Goal: Task Accomplishment & Management: Use online tool/utility

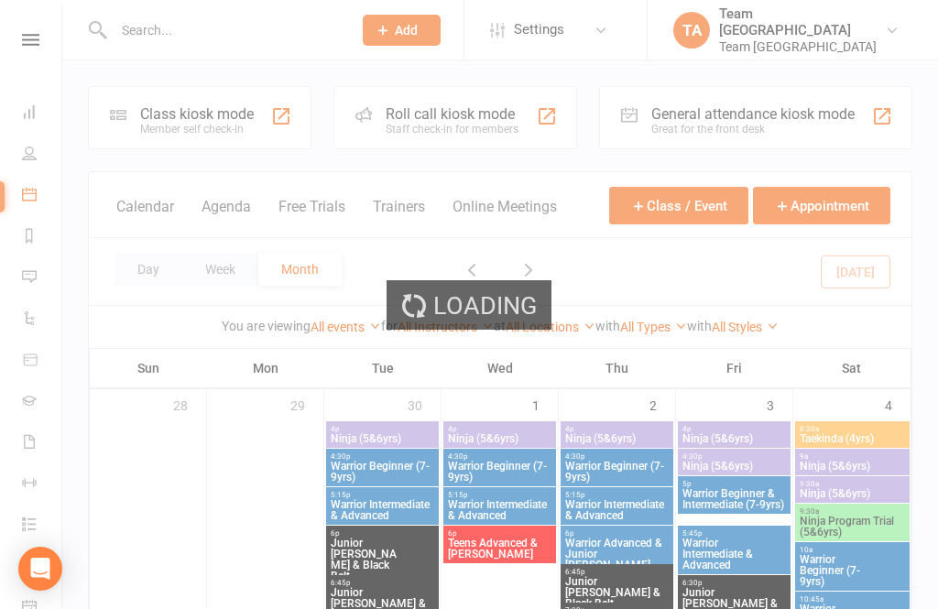
click at [147, 272] on button "Day" at bounding box center [148, 269] width 68 height 33
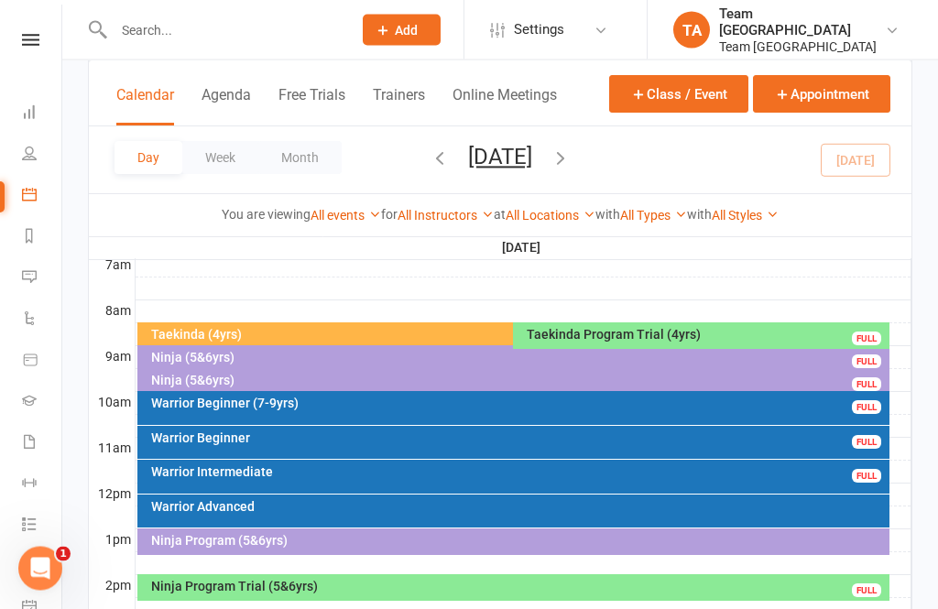
scroll to position [436, 0]
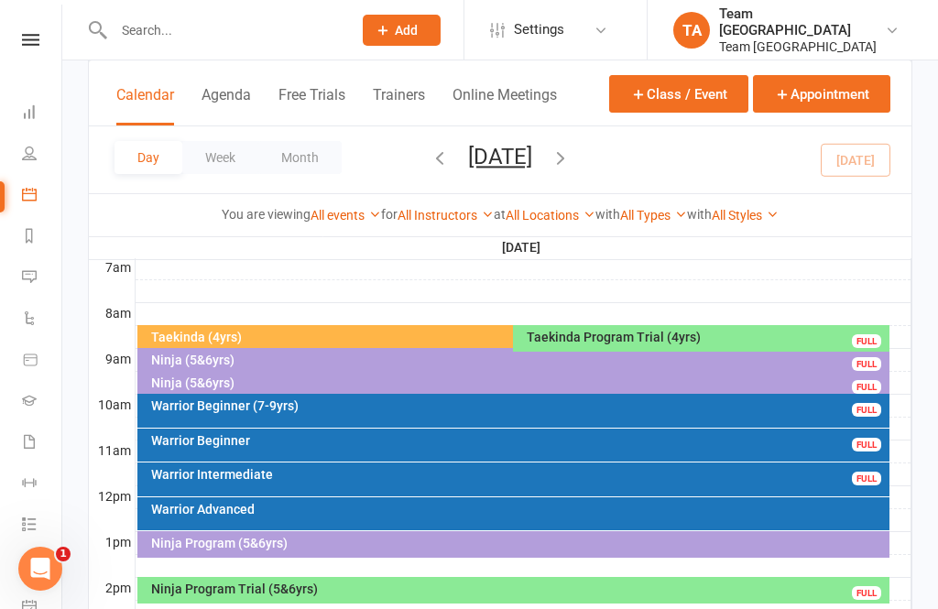
click at [284, 506] on div "Warrior Advanced" at bounding box center [518, 509] width 736 height 13
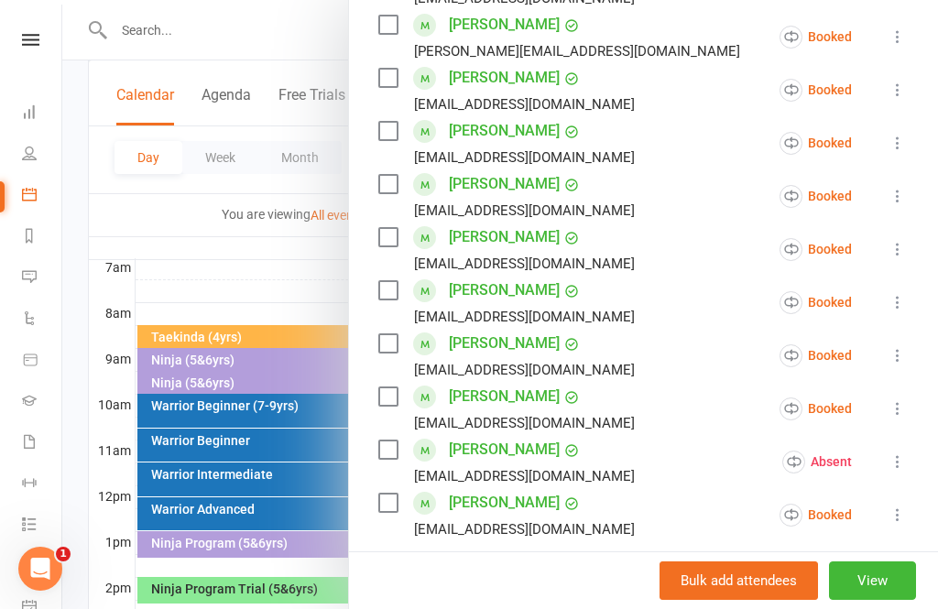
scroll to position [385, 0]
click at [509, 498] on link "[PERSON_NAME]" at bounding box center [504, 501] width 111 height 29
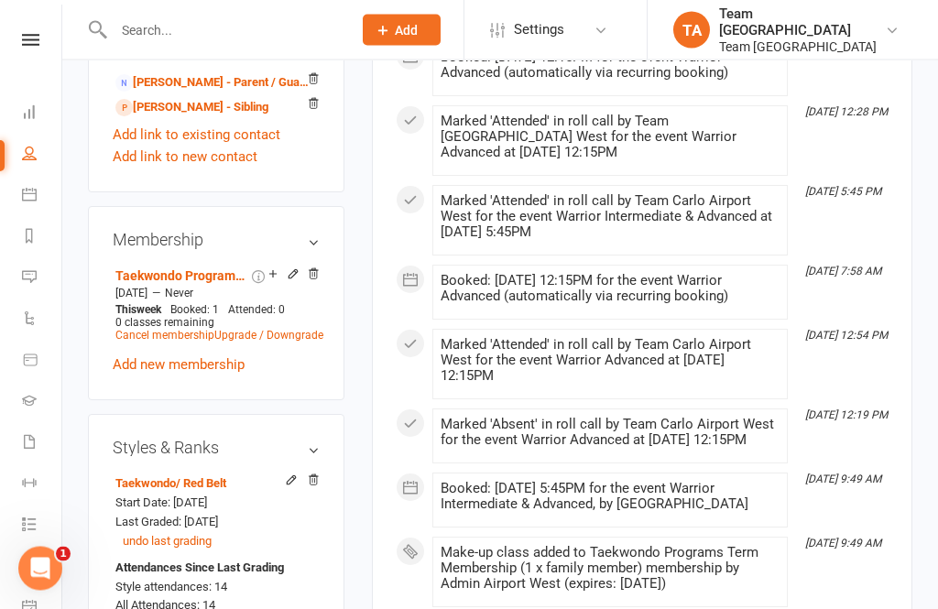
scroll to position [1393, 0]
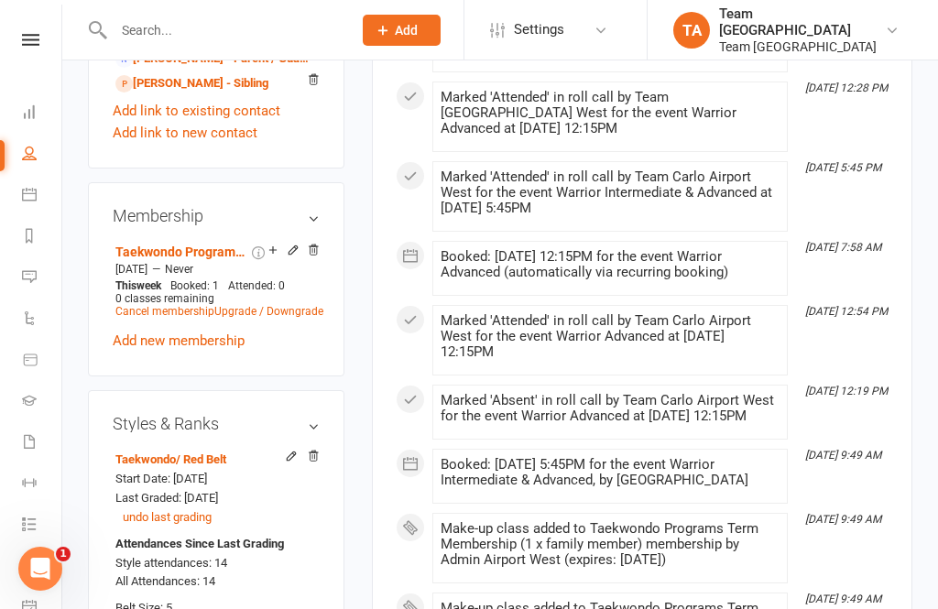
click at [49, 25] on nav "Clubworx Dashboard People Calendar Reports Messages Automations Product Sales G…" at bounding box center [31, 309] width 62 height 609
click at [35, 36] on icon at bounding box center [30, 40] width 17 height 12
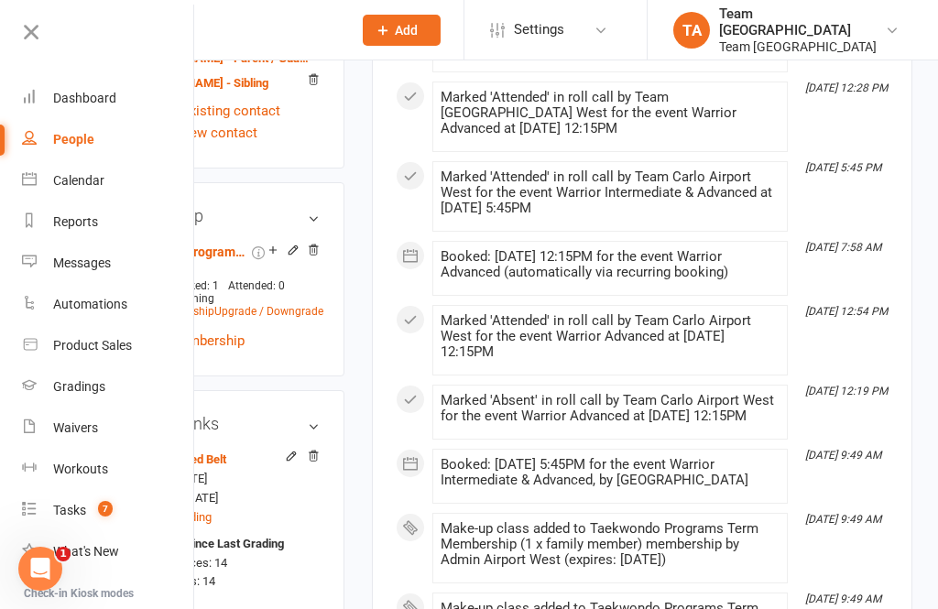
click at [114, 184] on link "Calendar" at bounding box center [108, 180] width 173 height 41
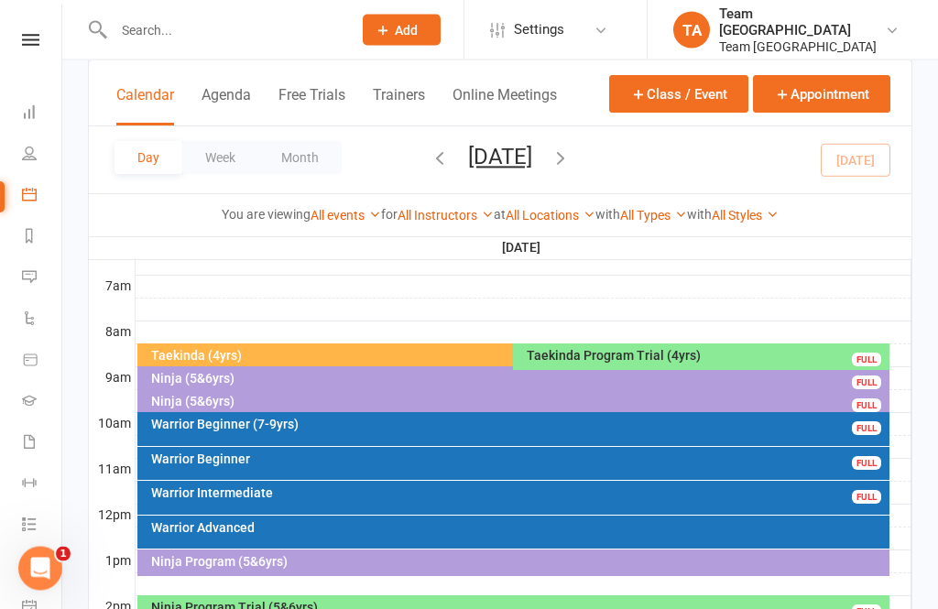
scroll to position [397, 0]
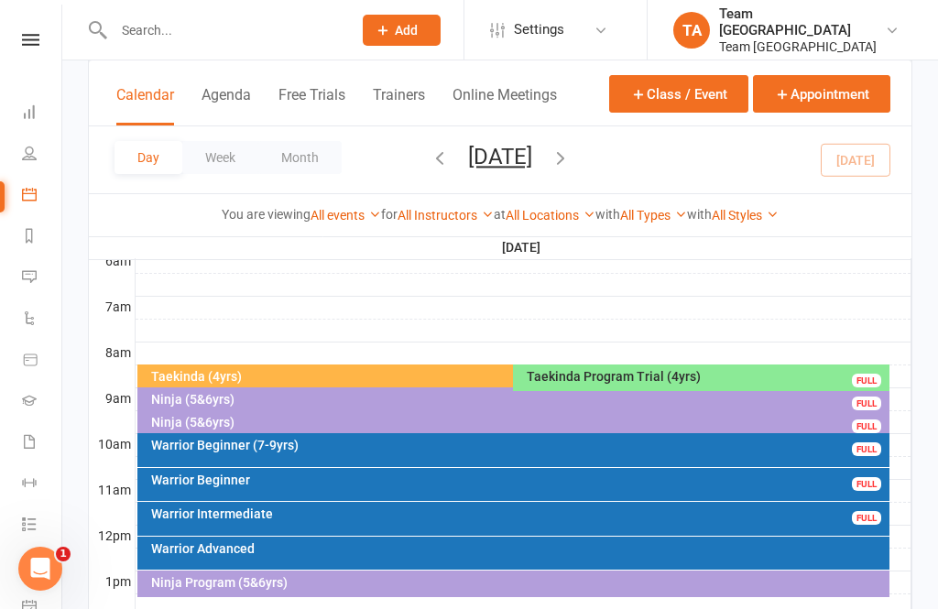
click at [401, 374] on div "Taekinda (4yrs)" at bounding box center [509, 376] width 718 height 13
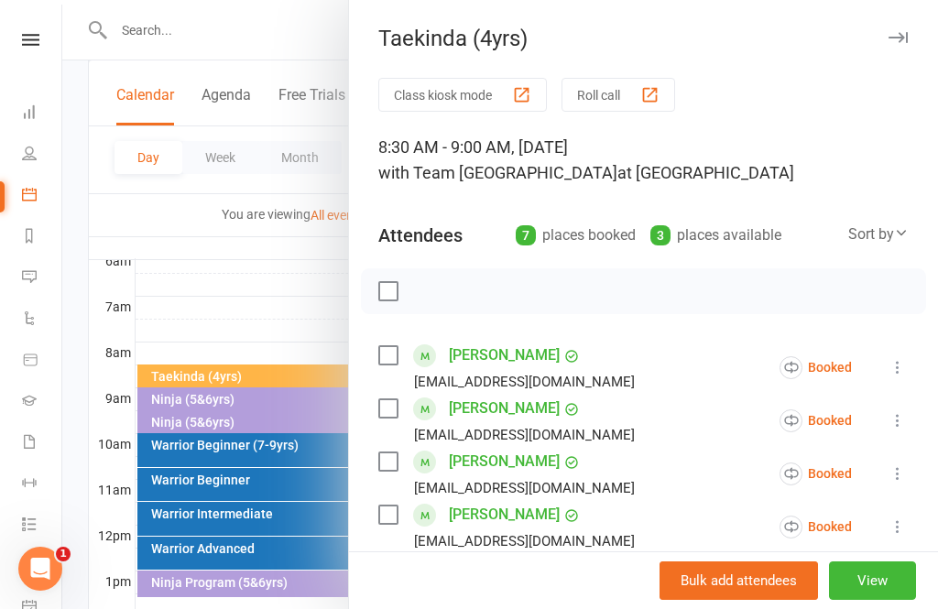
click at [877, 600] on button "View" at bounding box center [872, 580] width 87 height 38
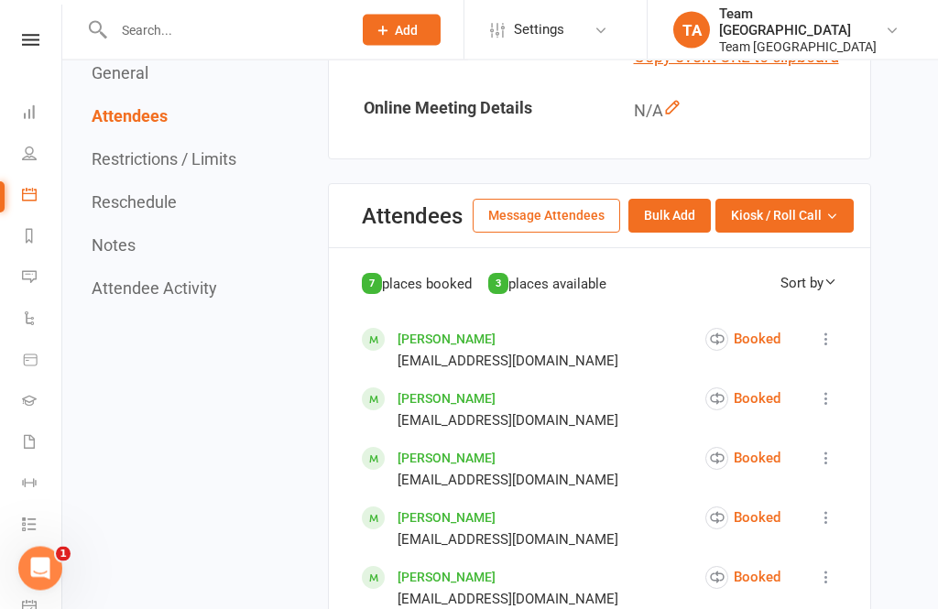
click at [848, 233] on button "Kiosk / Roll Call" at bounding box center [784, 216] width 138 height 33
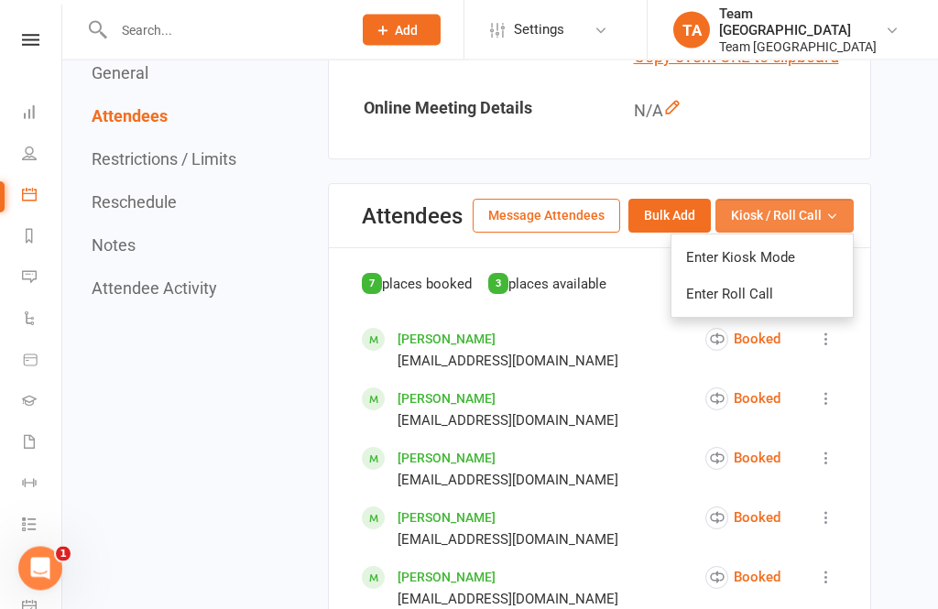
scroll to position [896, 0]
click at [791, 312] on link "Enter Roll Call" at bounding box center [761, 294] width 181 height 37
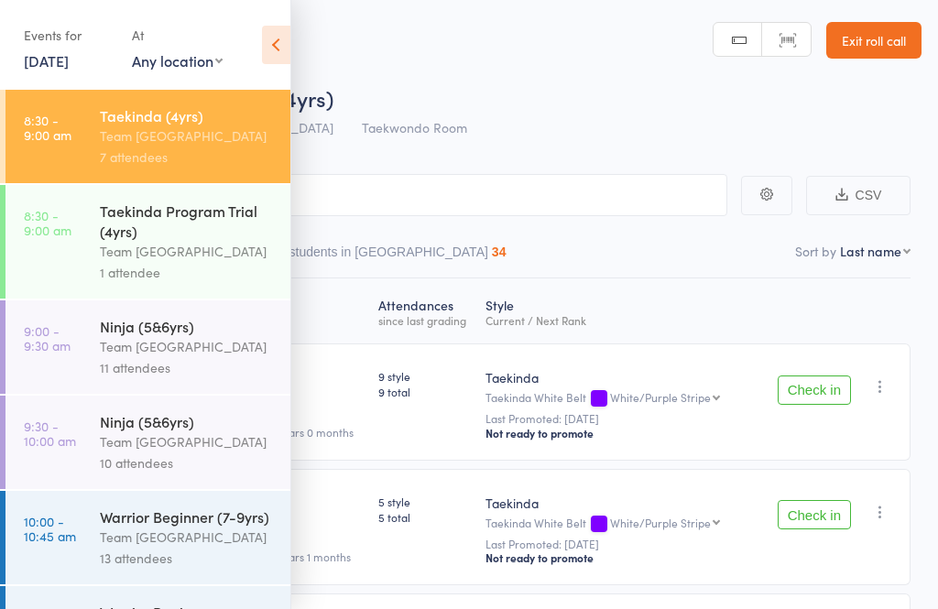
click at [192, 125] on div "Taekinda (4yrs)" at bounding box center [187, 115] width 175 height 20
click at [288, 44] on icon at bounding box center [276, 45] width 28 height 38
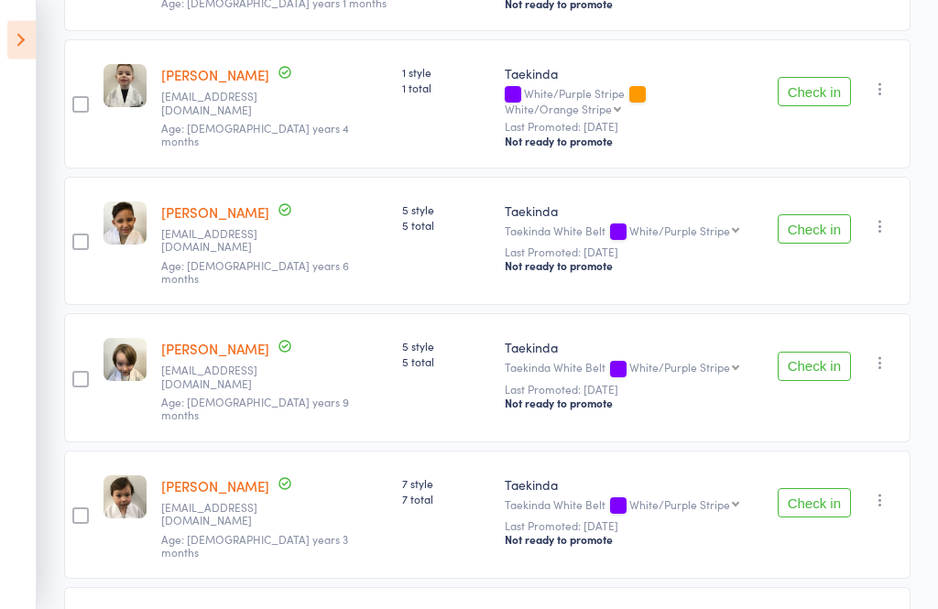
scroll to position [630, 0]
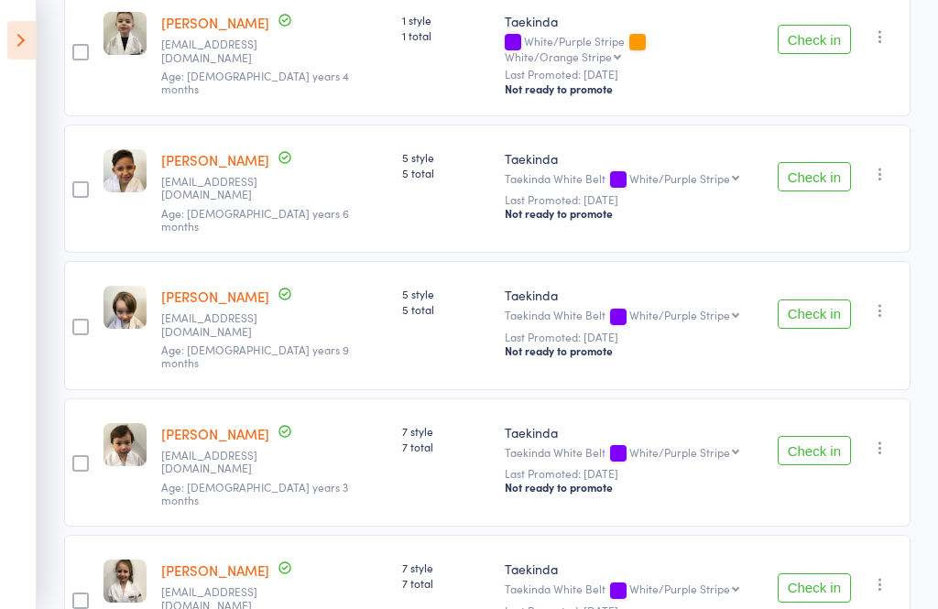
click at [12, 41] on icon at bounding box center [21, 40] width 28 height 38
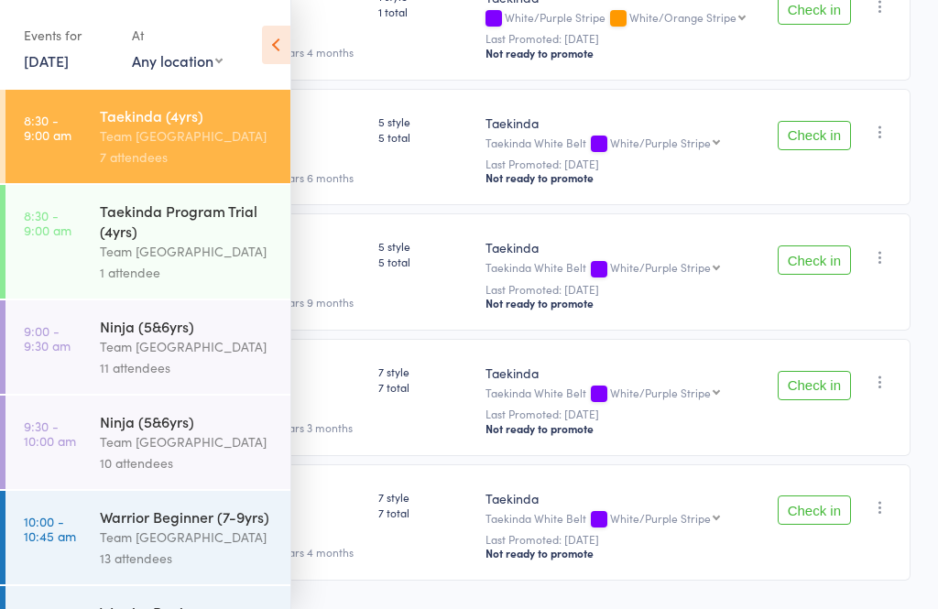
click at [164, 241] on div "Taekinda Program Trial (4yrs)" at bounding box center [187, 221] width 175 height 40
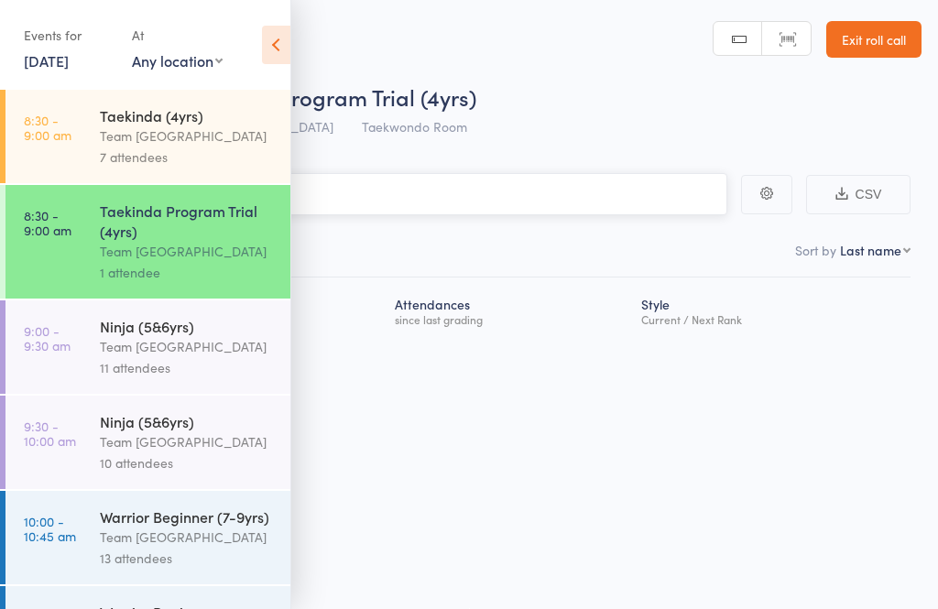
scroll to position [1, 0]
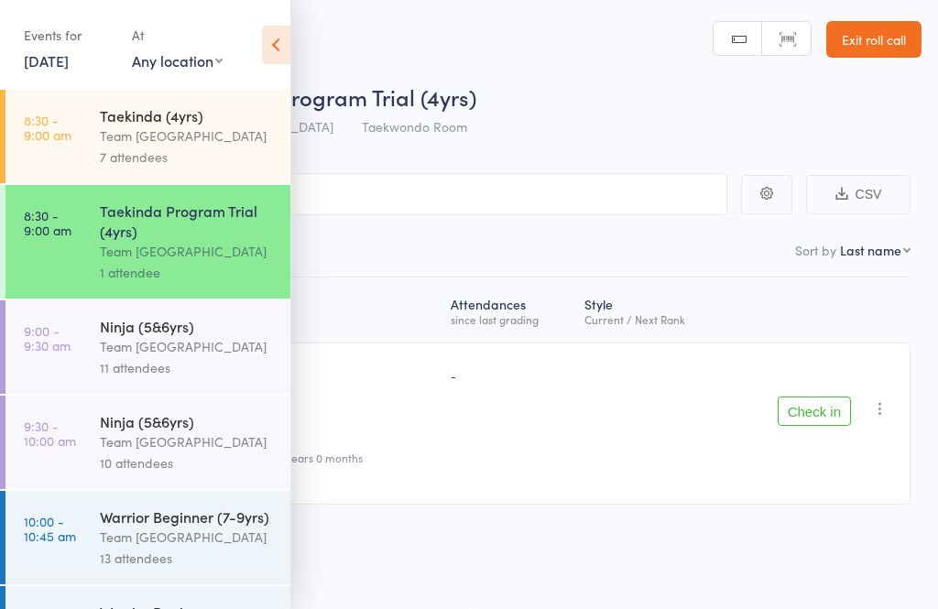
click at [179, 343] on div "Team [GEOGRAPHIC_DATA]" at bounding box center [187, 346] width 175 height 21
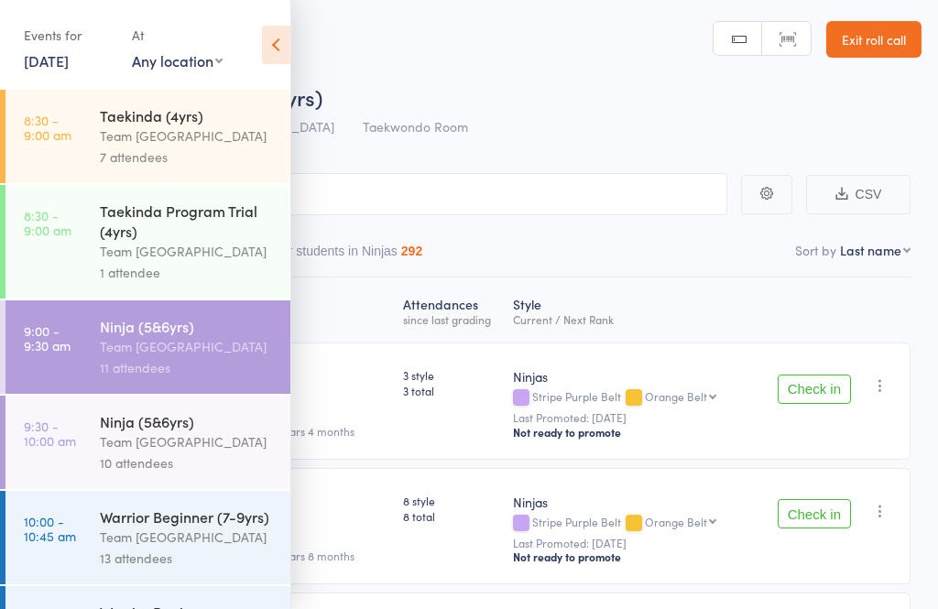
click at [289, 43] on icon at bounding box center [276, 45] width 28 height 38
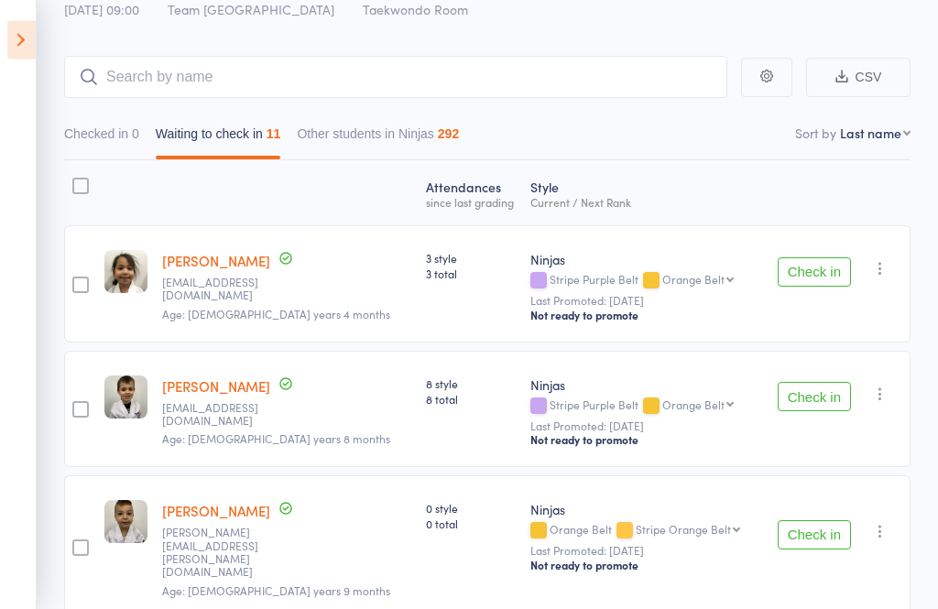
scroll to position [82, 0]
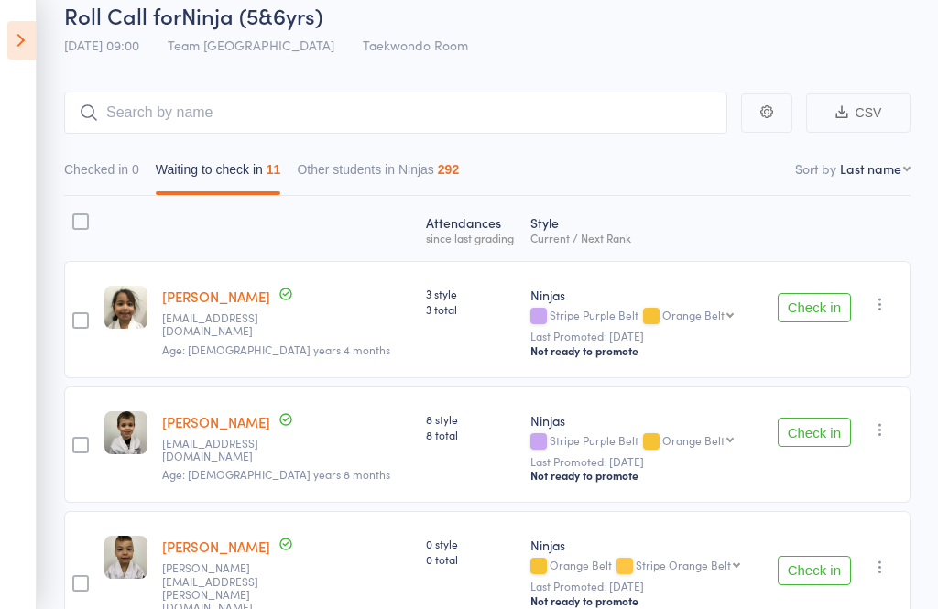
click at [21, 40] on icon at bounding box center [21, 40] width 28 height 38
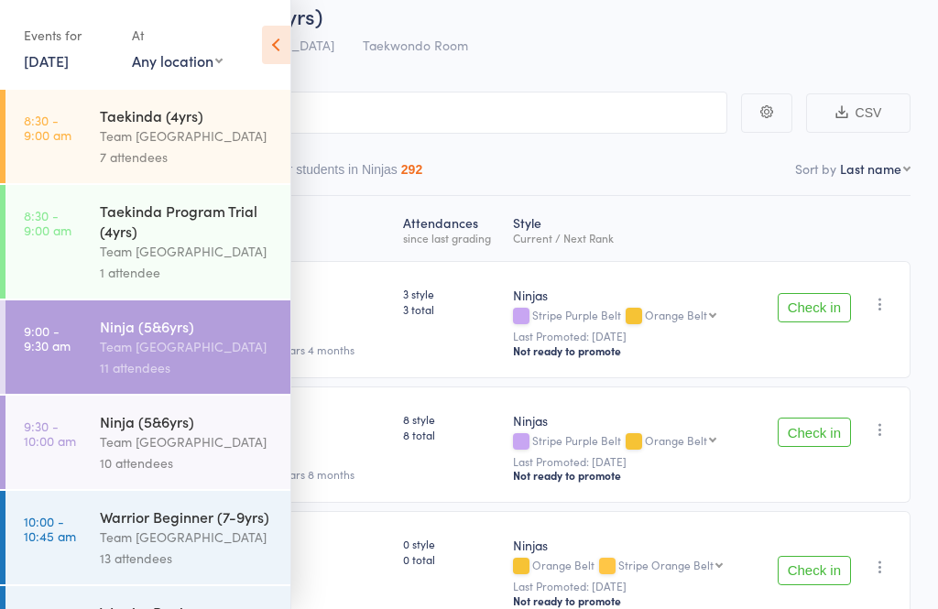
click at [214, 431] on div "Ninja (5&6yrs)" at bounding box center [187, 421] width 175 height 20
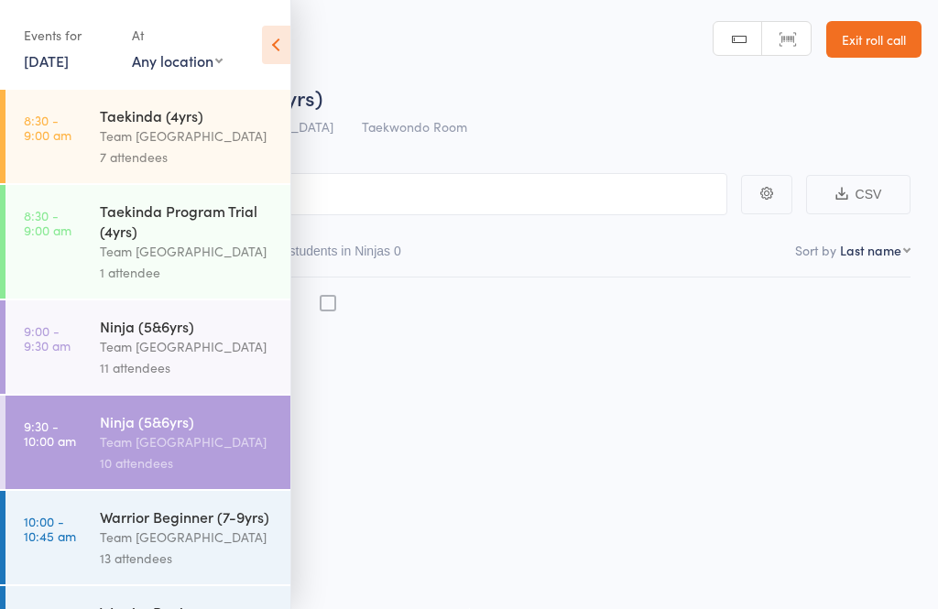
scroll to position [1, 0]
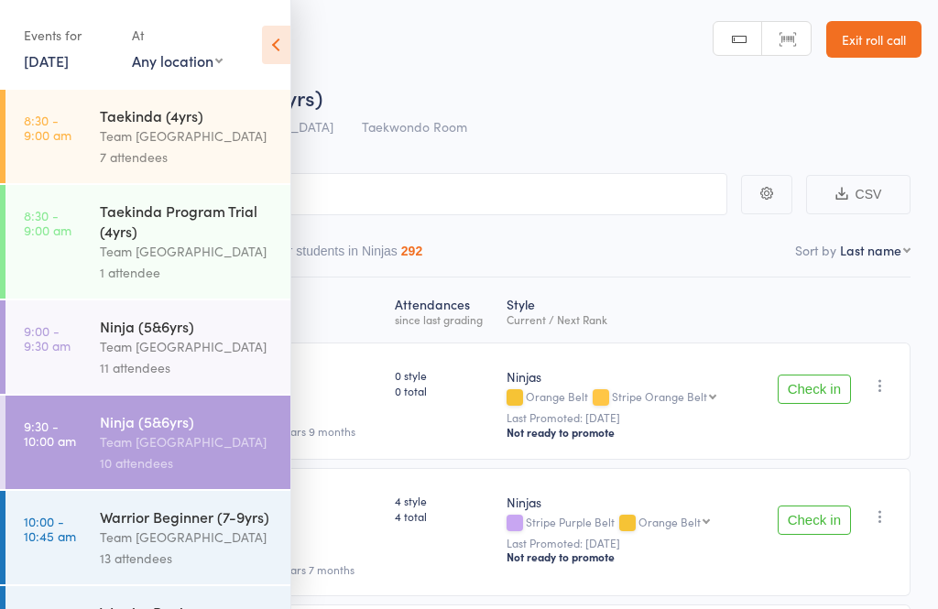
click at [266, 46] on icon at bounding box center [276, 45] width 28 height 38
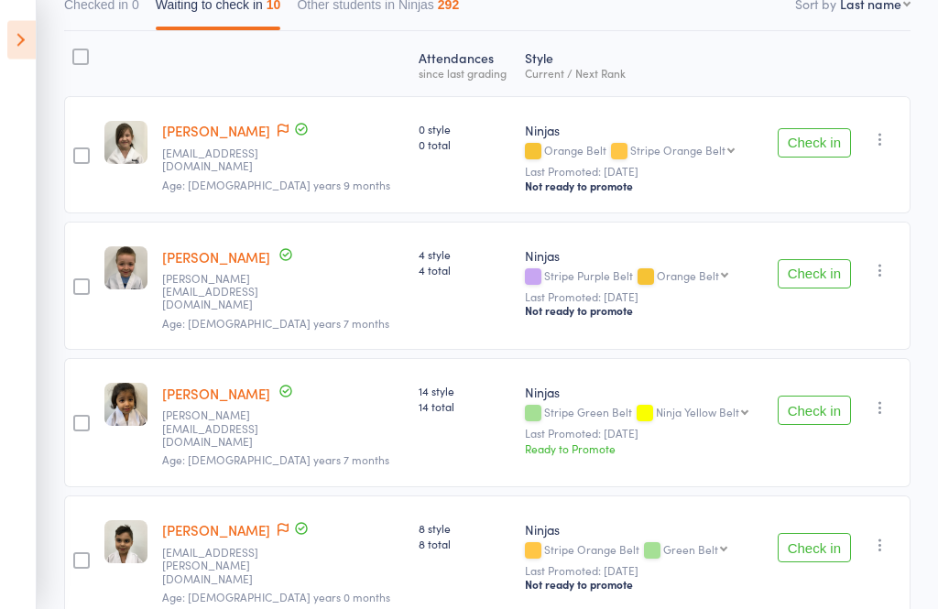
scroll to position [247, 0]
click at [621, 427] on small "Last Promoted: [DATE]" at bounding box center [641, 433] width 233 height 13
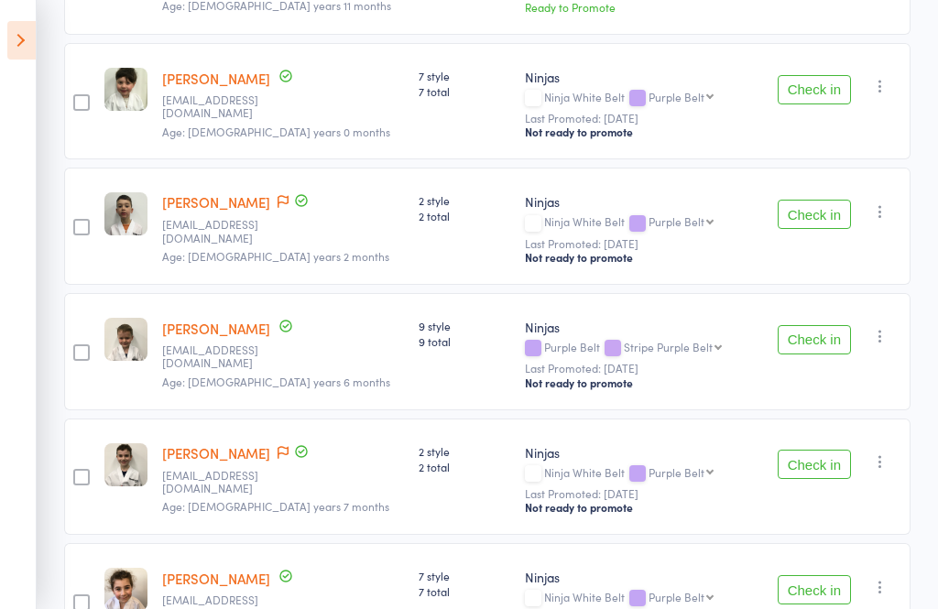
scroll to position [1007, 0]
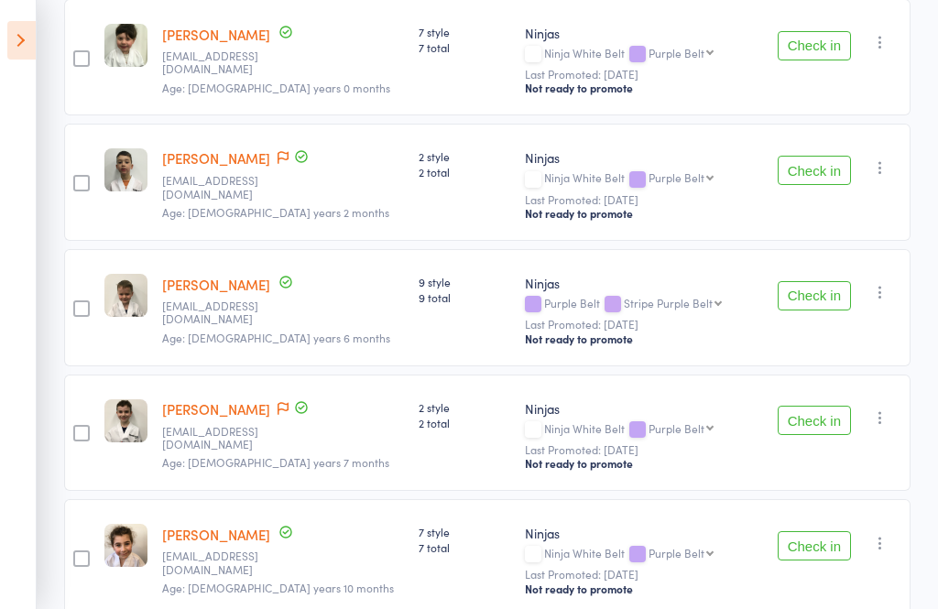
click at [26, 49] on icon at bounding box center [21, 40] width 28 height 38
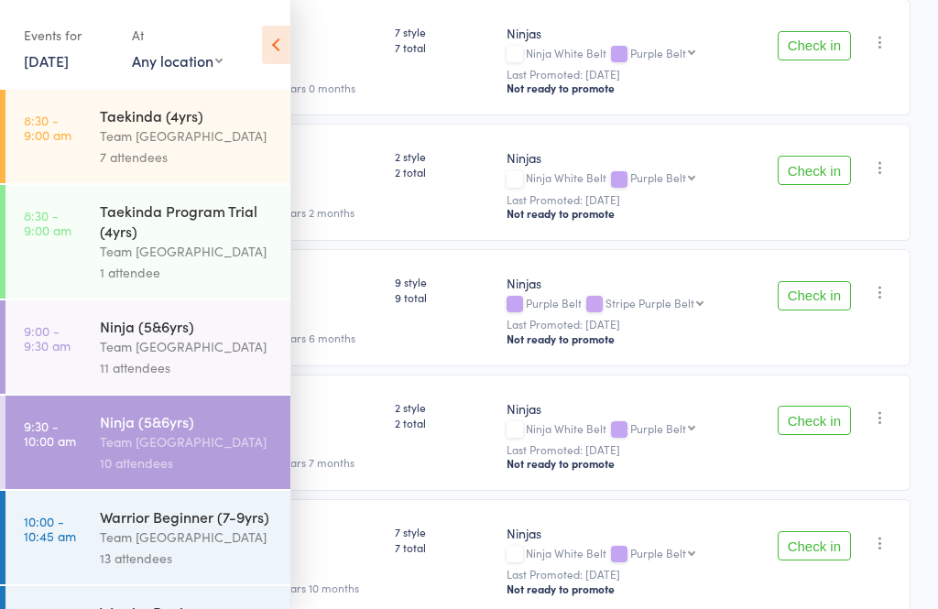
click at [151, 548] on div "Team [GEOGRAPHIC_DATA]" at bounding box center [187, 537] width 175 height 21
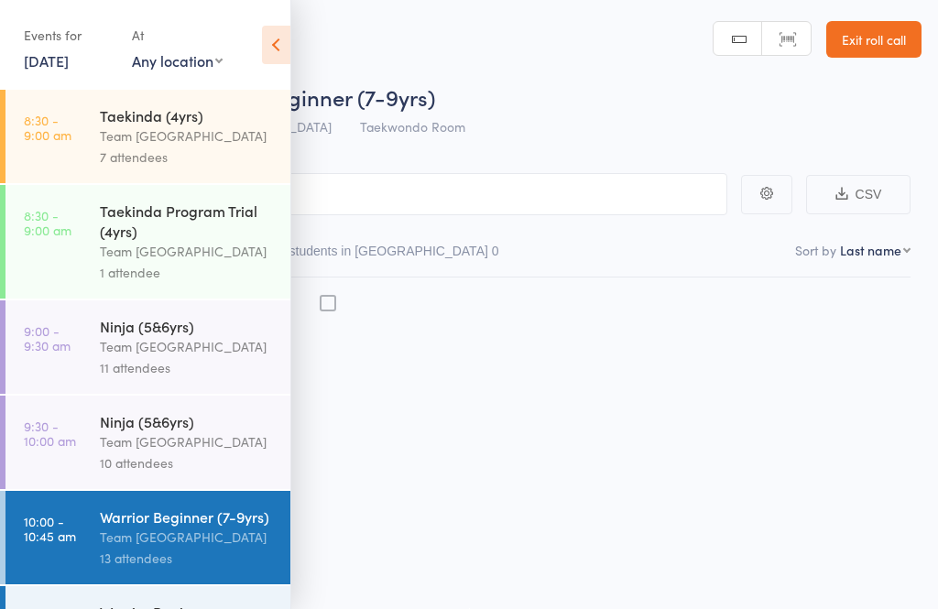
scroll to position [1, 0]
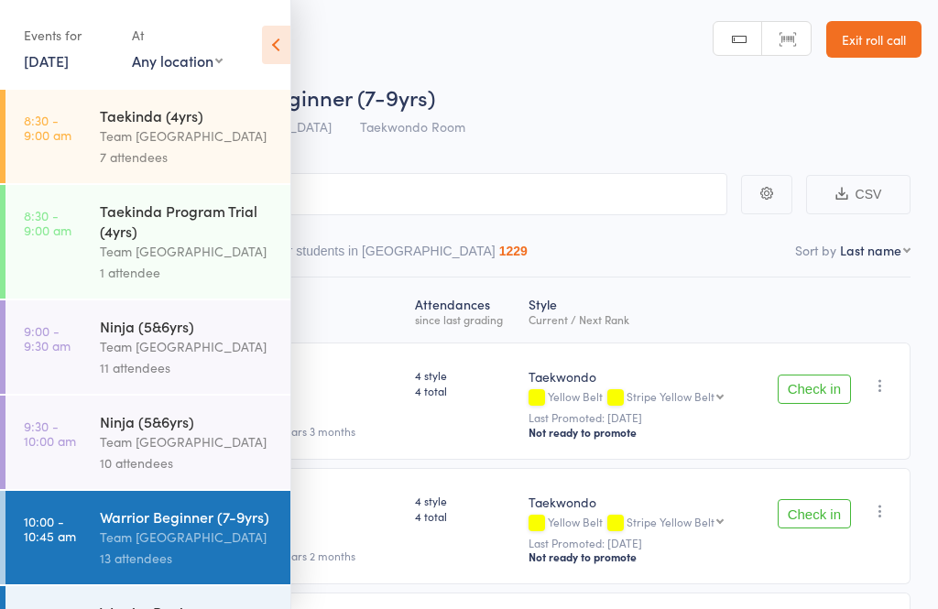
click at [274, 36] on icon at bounding box center [276, 45] width 28 height 38
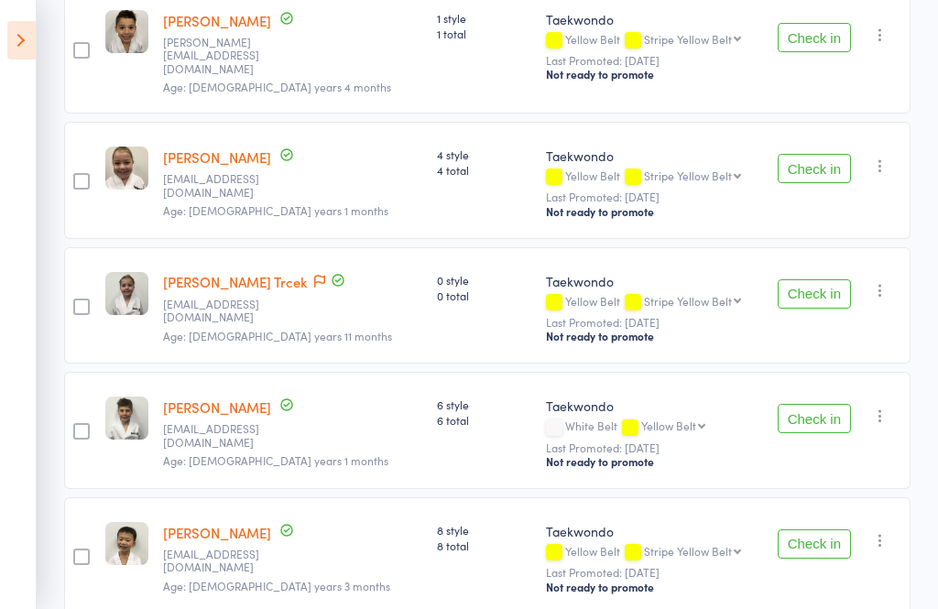
scroll to position [1392, 0]
click at [30, 35] on icon at bounding box center [21, 40] width 28 height 38
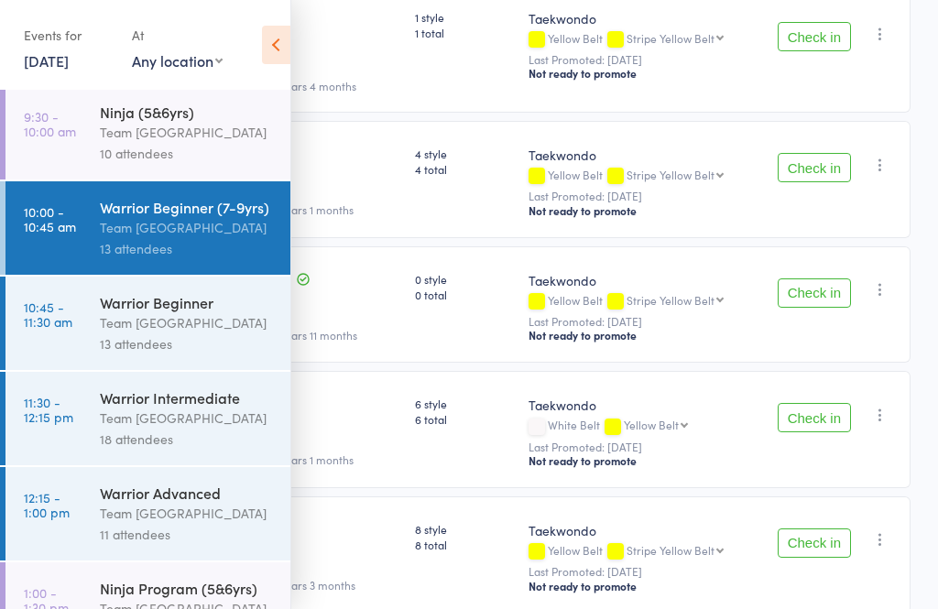
scroll to position [312, 0]
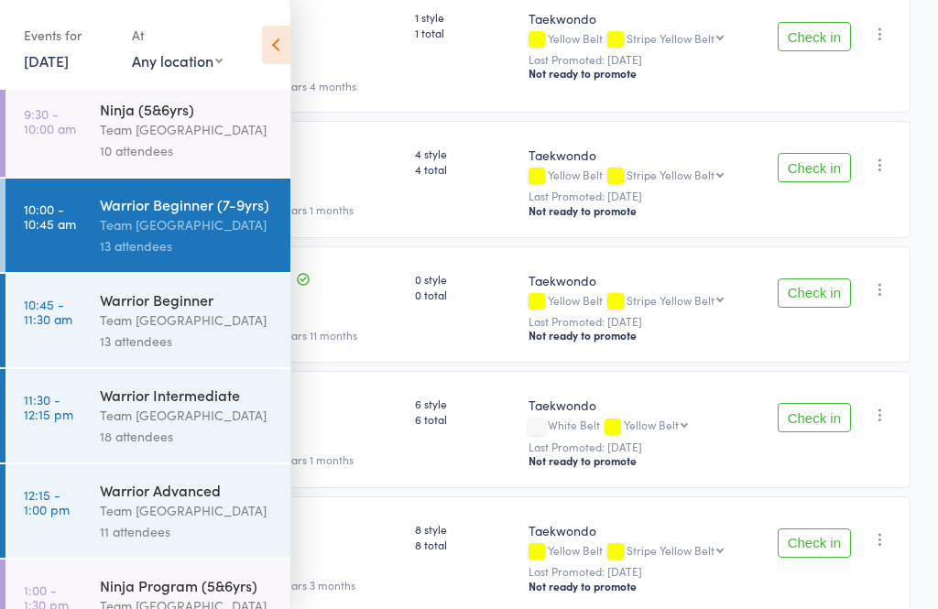
click at [125, 310] on div "Warrior Beginner" at bounding box center [187, 299] width 175 height 20
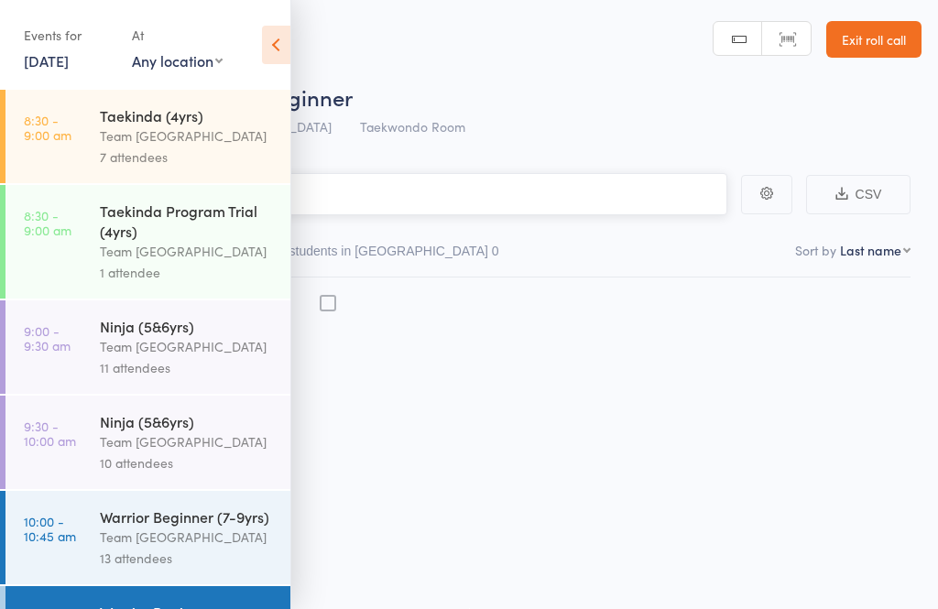
scroll to position [1, 0]
click at [169, 262] on div "Team [GEOGRAPHIC_DATA]" at bounding box center [187, 251] width 175 height 21
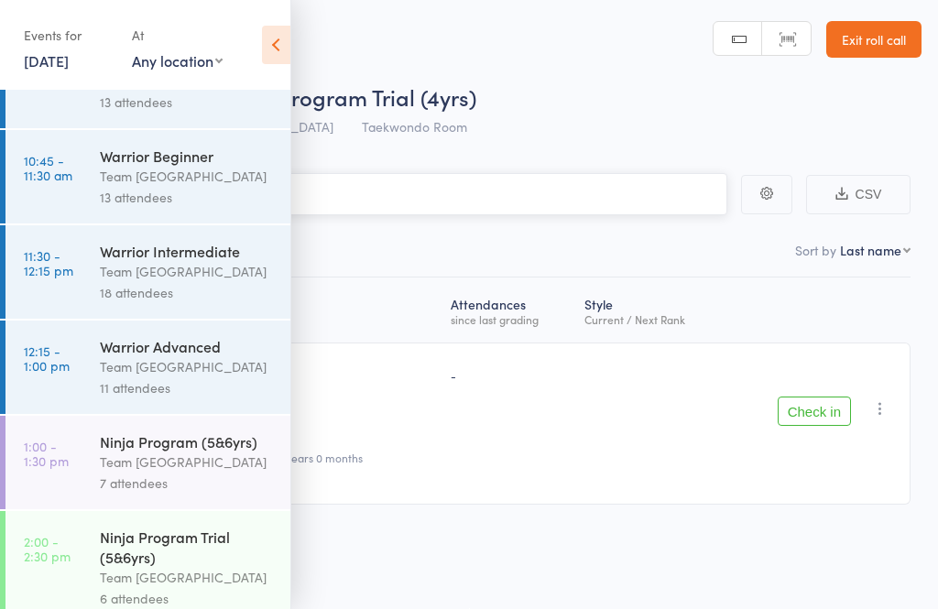
scroll to position [456, 0]
click at [176, 187] on div "Team [GEOGRAPHIC_DATA]" at bounding box center [187, 176] width 175 height 21
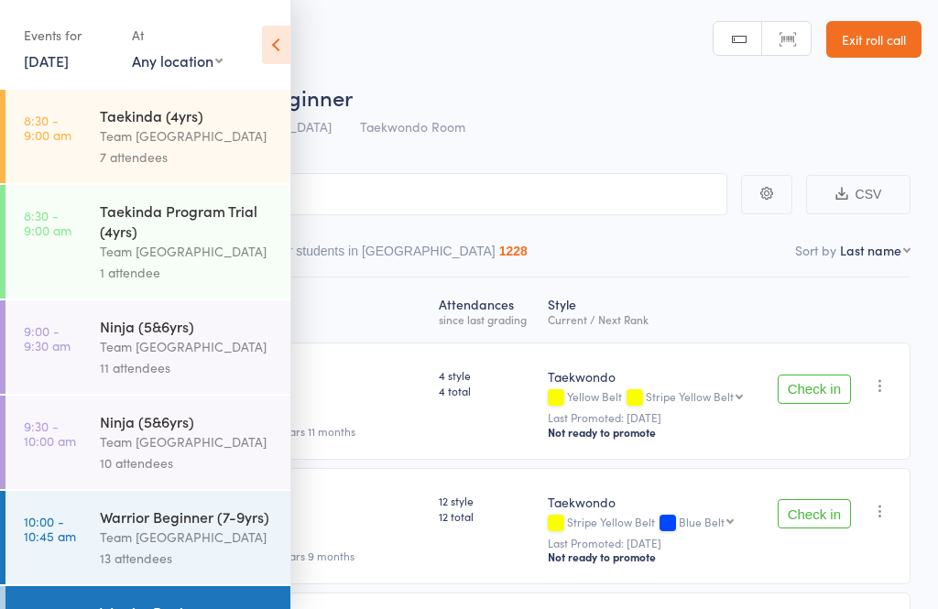
click at [279, 36] on icon at bounding box center [276, 45] width 28 height 38
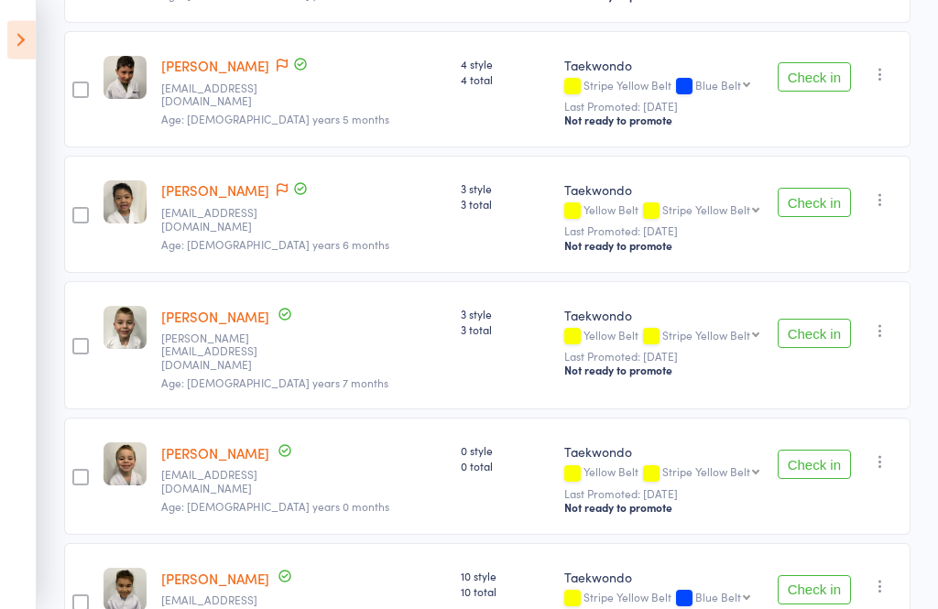
scroll to position [1383, 0]
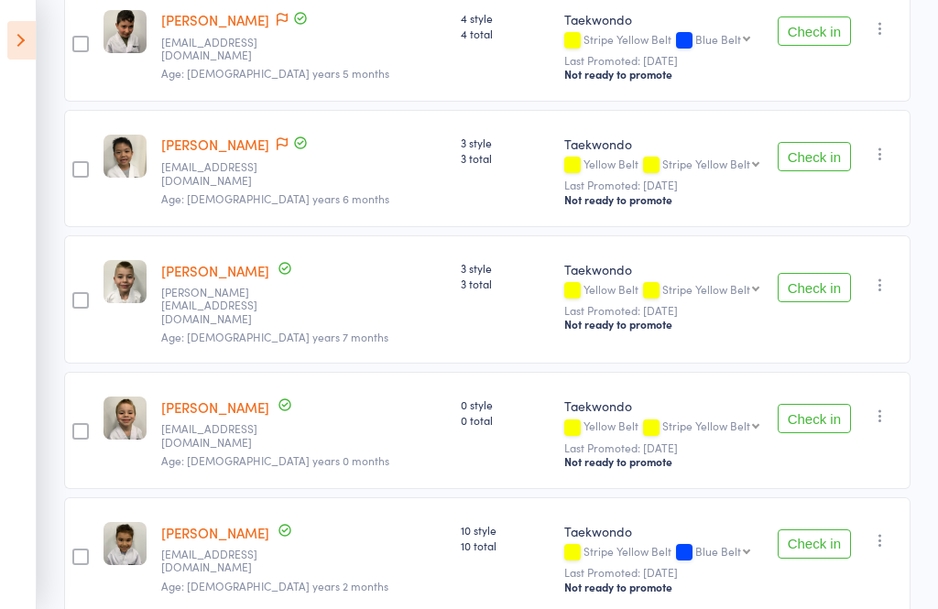
click at [24, 26] on icon at bounding box center [21, 40] width 28 height 38
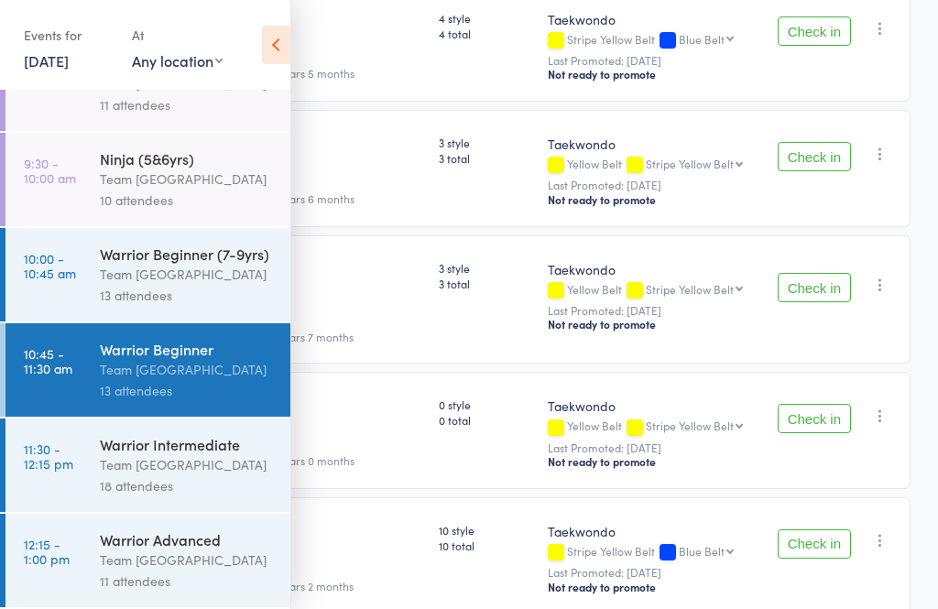
scroll to position [264, 0]
click at [191, 453] on div "Warrior Intermediate" at bounding box center [187, 443] width 175 height 20
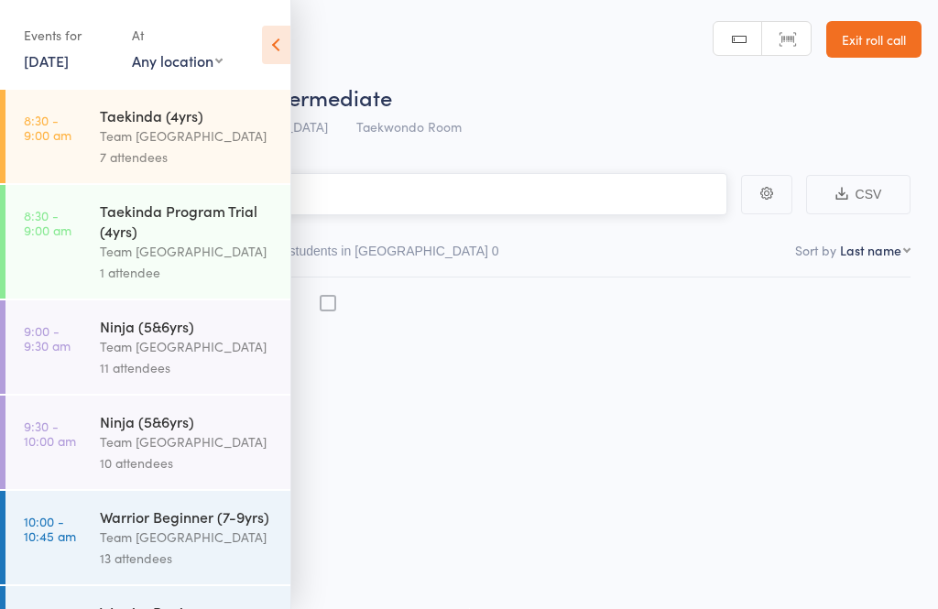
scroll to position [1, 0]
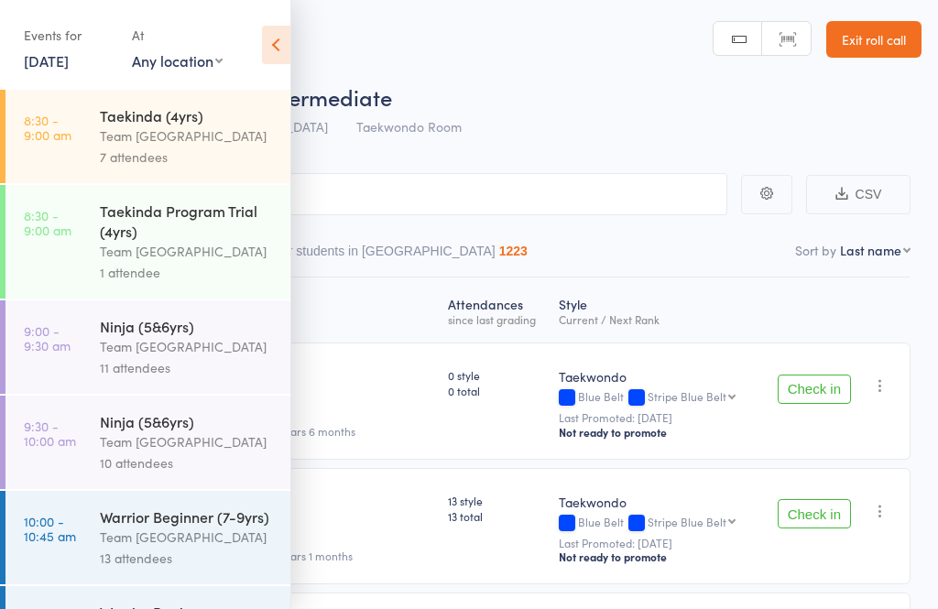
click at [276, 53] on icon at bounding box center [276, 45] width 28 height 38
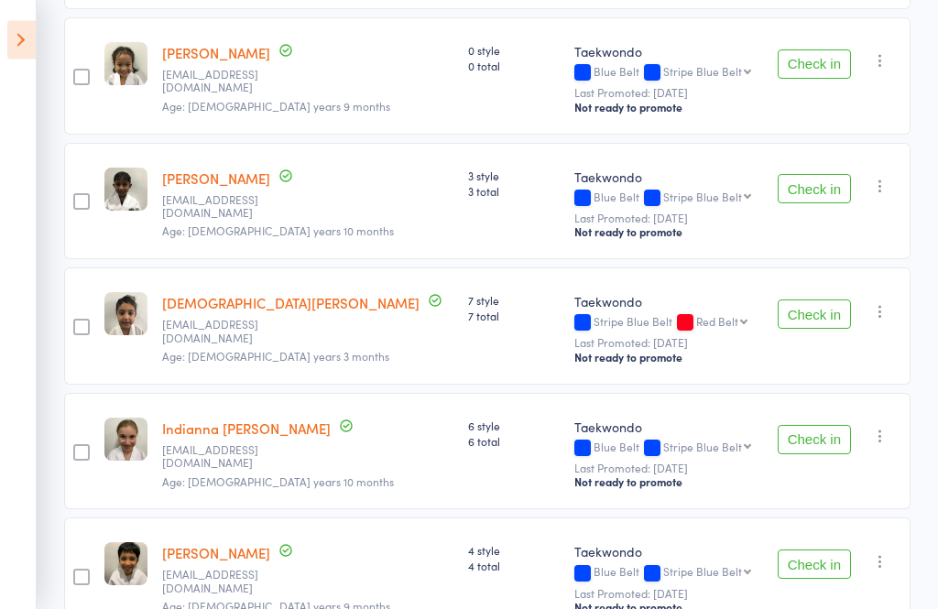
scroll to position [2010, 0]
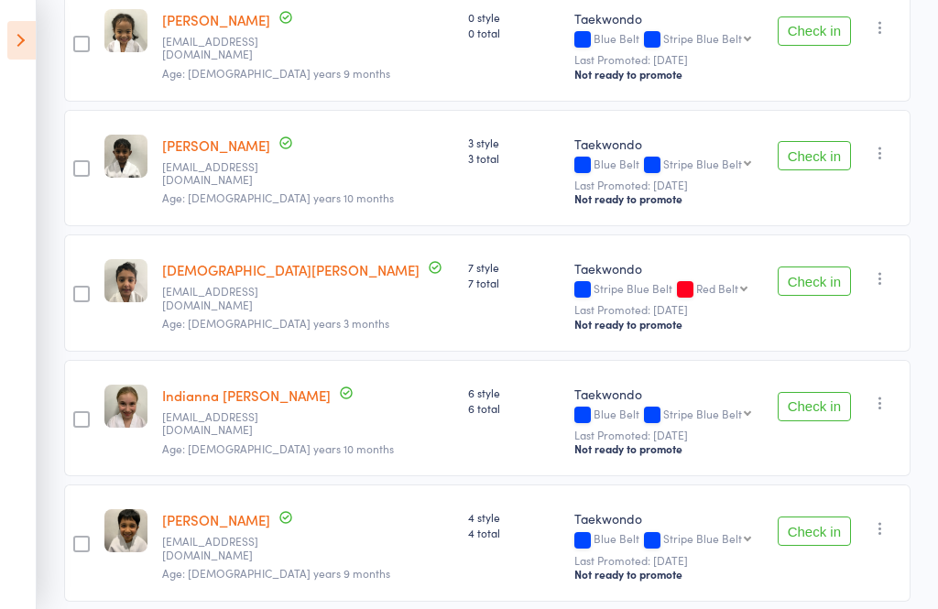
click at [33, 27] on icon at bounding box center [21, 40] width 28 height 38
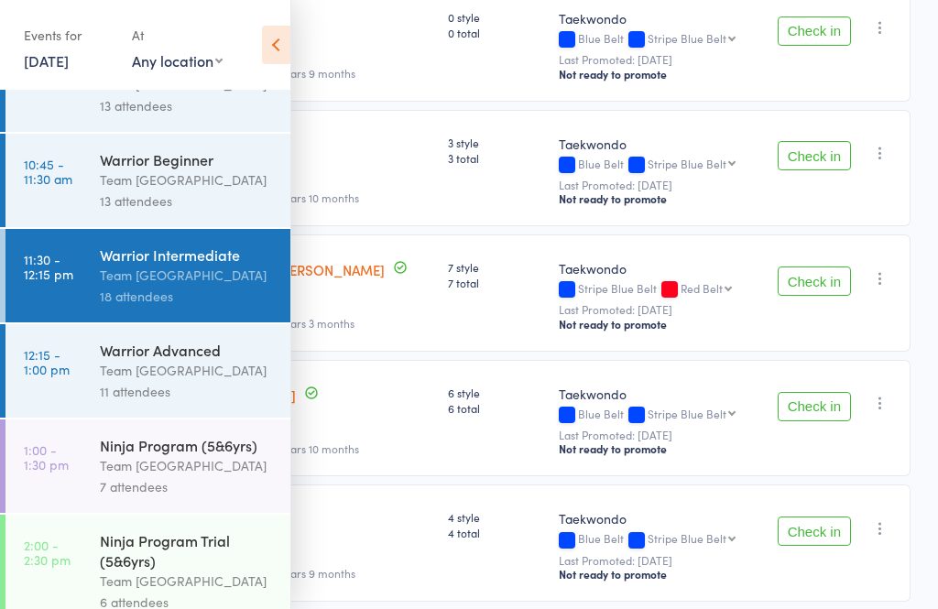
scroll to position [455, 0]
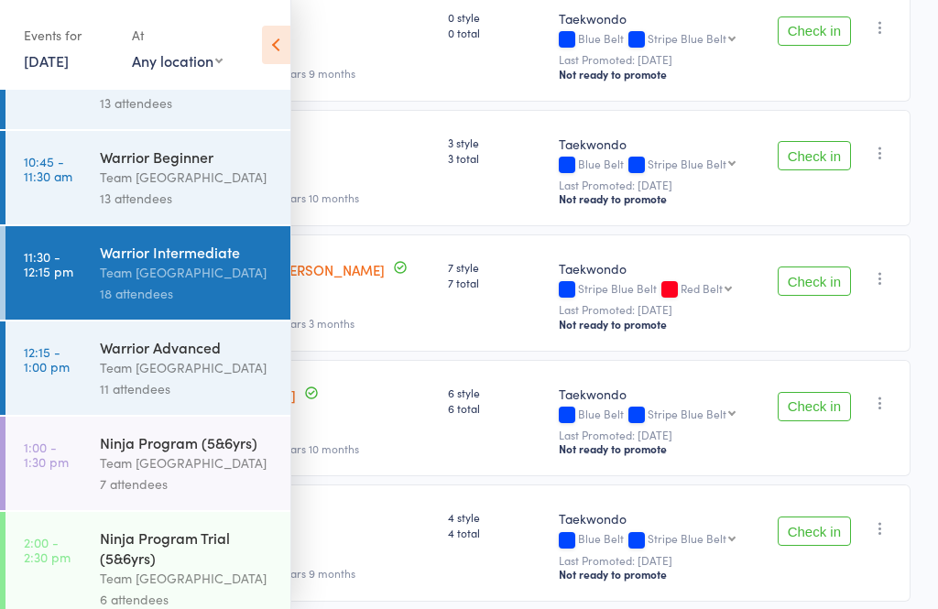
click at [191, 377] on div "Team [GEOGRAPHIC_DATA]" at bounding box center [187, 367] width 175 height 21
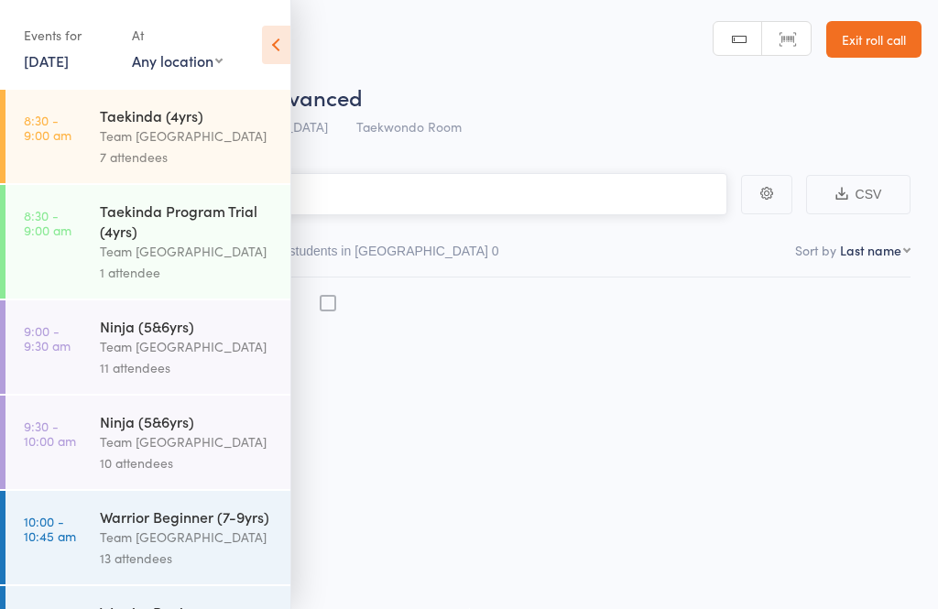
scroll to position [1, 0]
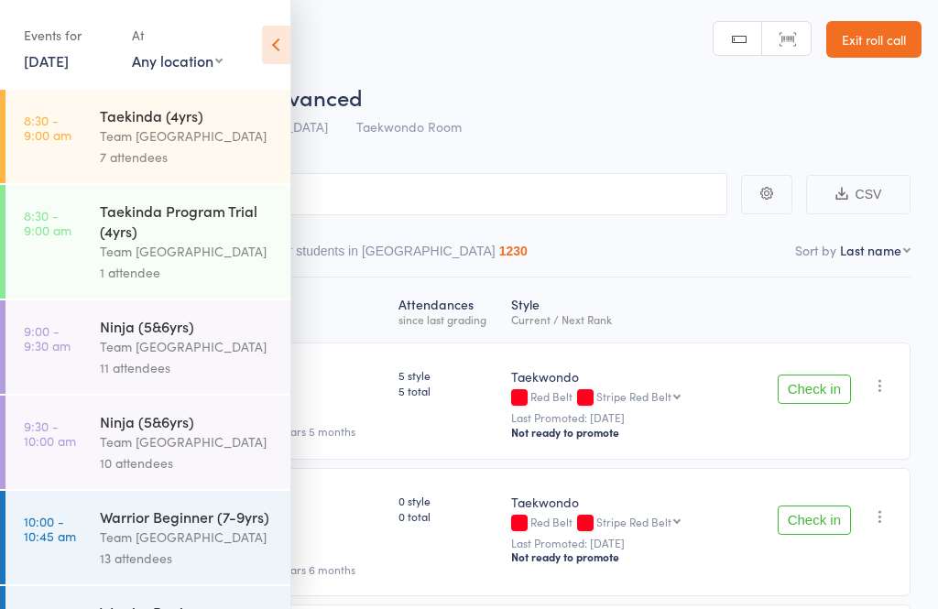
click at [279, 46] on icon at bounding box center [276, 45] width 28 height 38
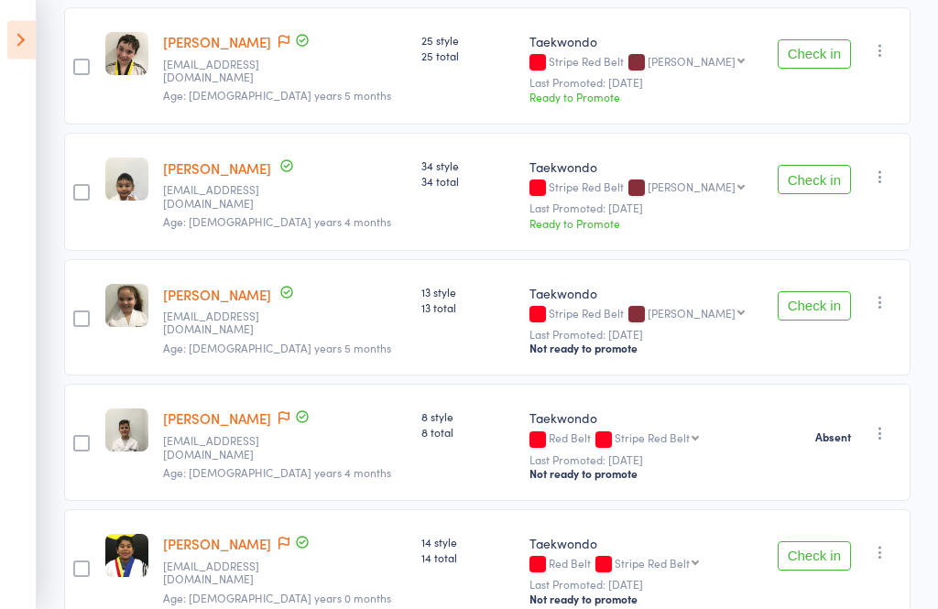
scroll to position [1132, 0]
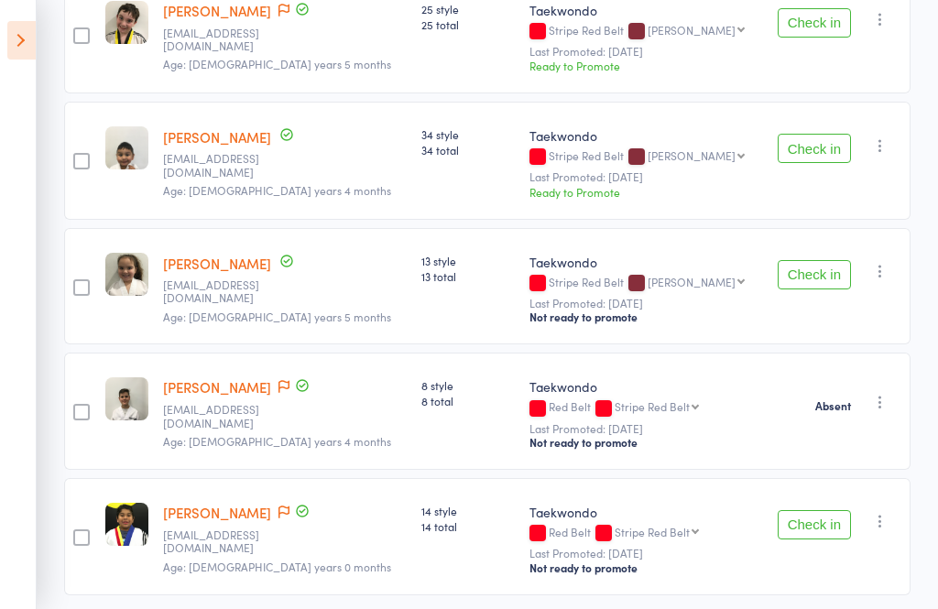
click at [14, 40] on icon at bounding box center [21, 40] width 28 height 38
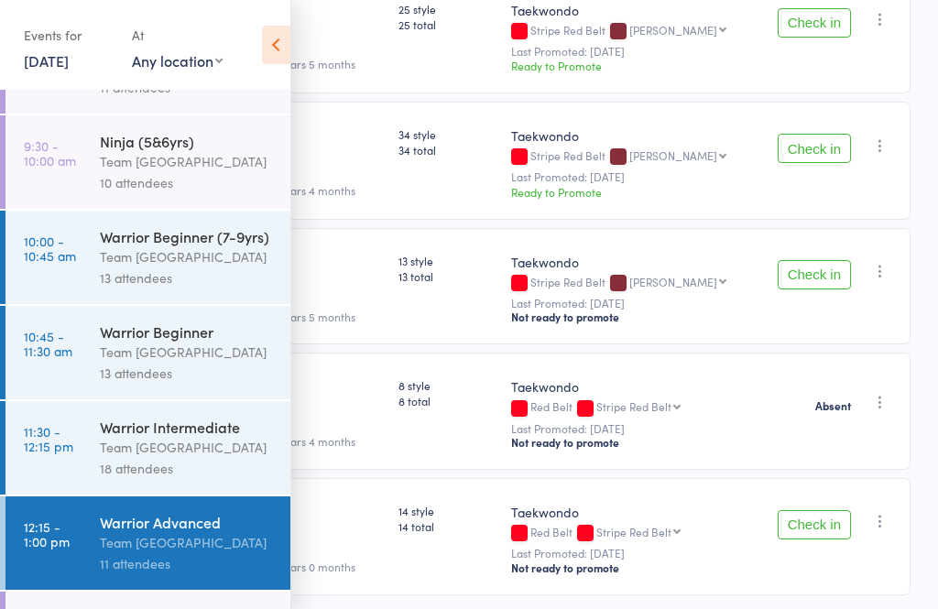
scroll to position [287, 0]
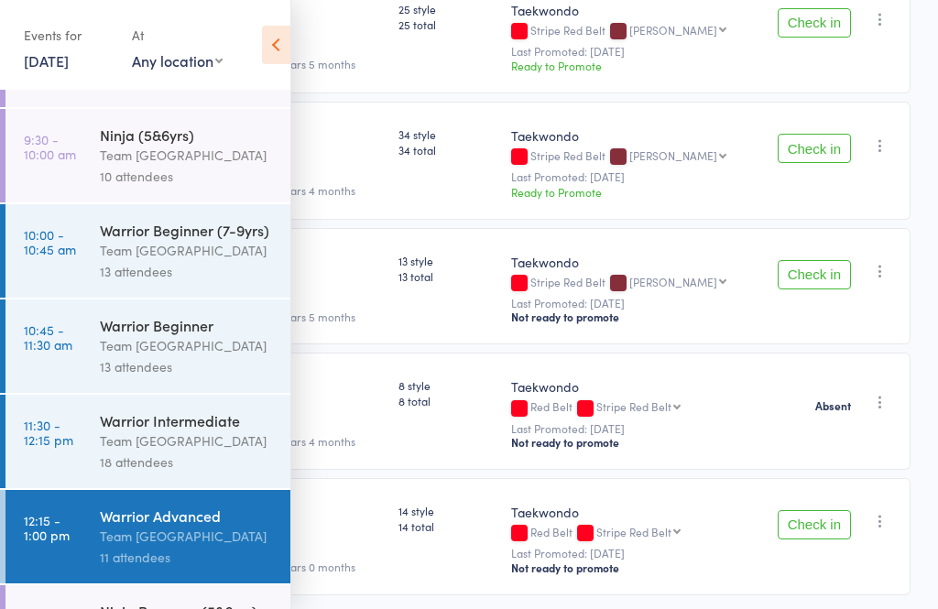
click at [145, 608] on div "Ninja Program (5&6yrs)" at bounding box center [187, 611] width 175 height 20
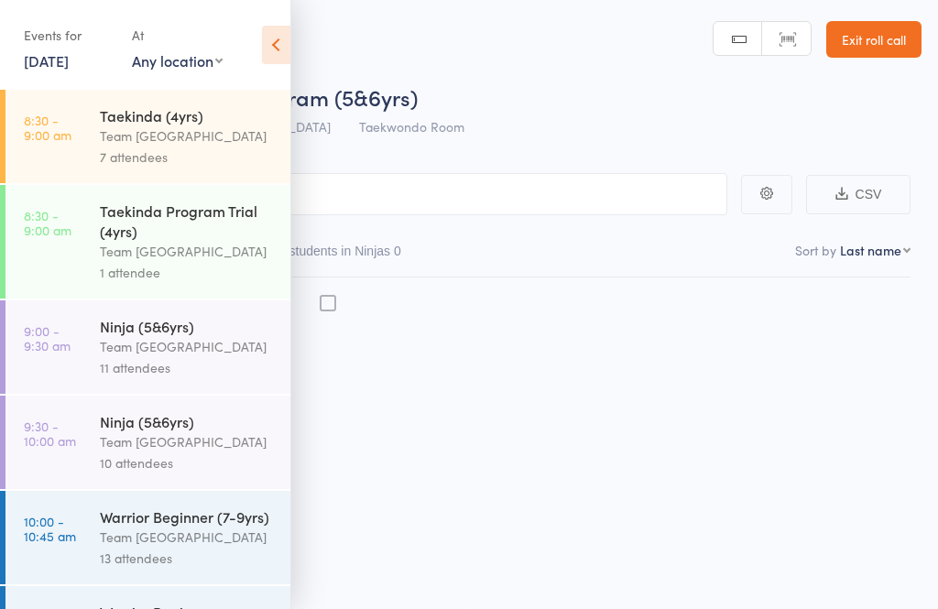
scroll to position [1, 0]
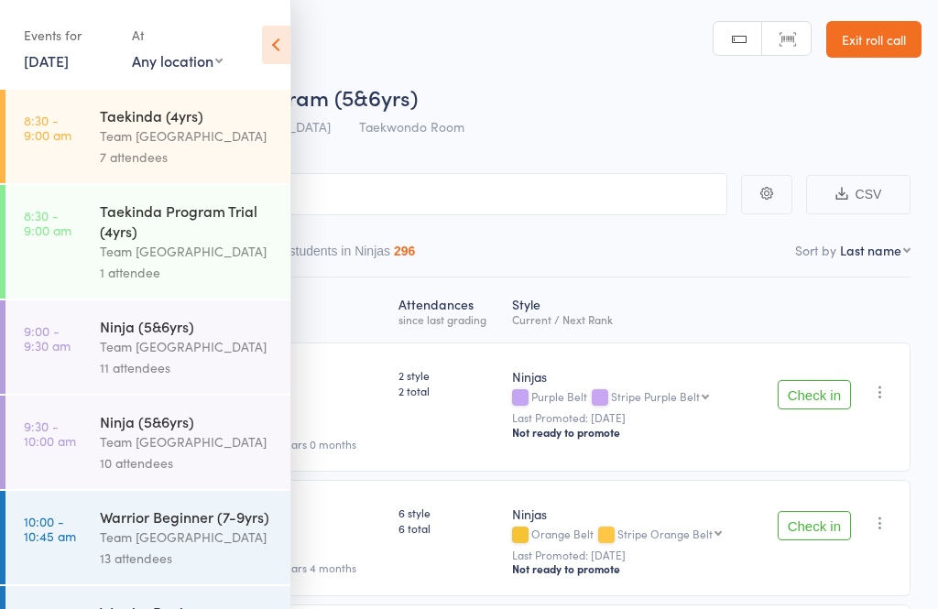
click at [289, 52] on icon at bounding box center [276, 45] width 28 height 38
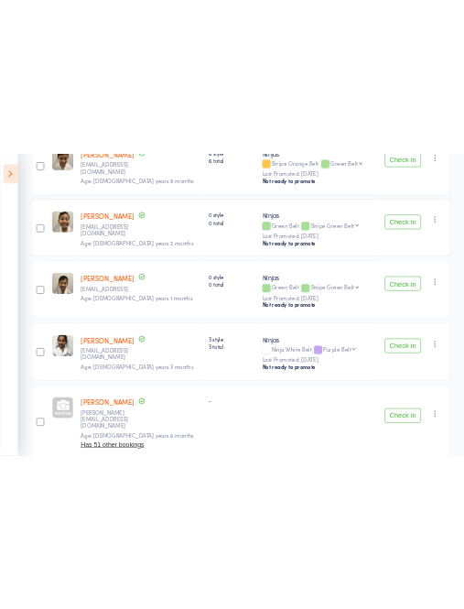
scroll to position [0, 0]
